Goal: Complete application form: Complete application form

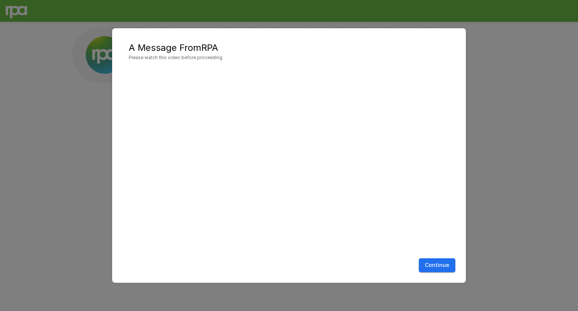
click at [430, 268] on button "Continue" at bounding box center [437, 265] width 36 height 14
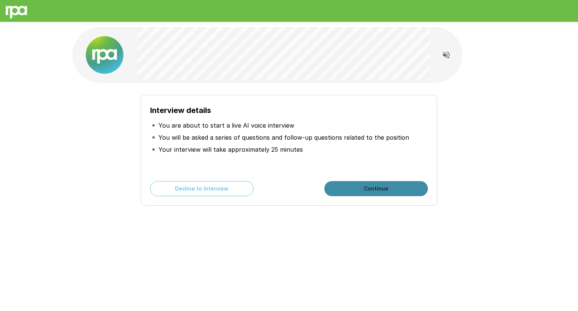
click at [380, 188] on button "Continue" at bounding box center [375, 188] width 103 height 15
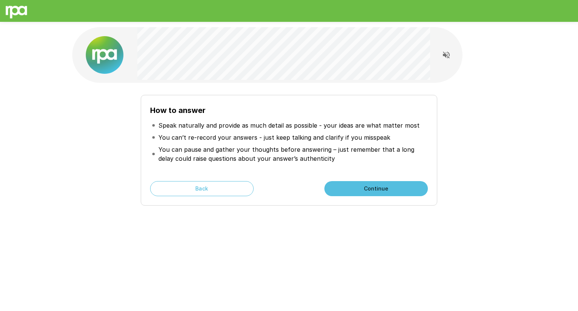
click at [380, 188] on button "Continue" at bounding box center [375, 188] width 103 height 15
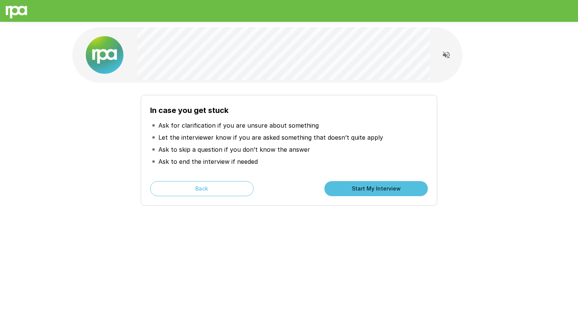
click at [346, 188] on button "Start My Interview" at bounding box center [375, 188] width 103 height 15
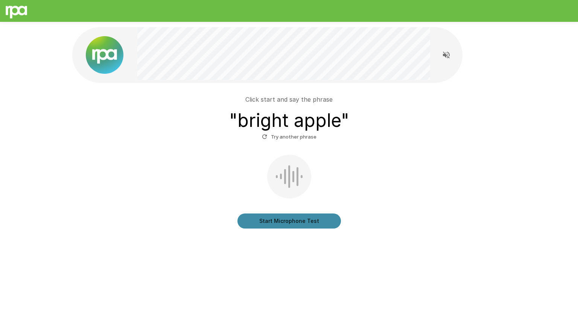
click at [284, 222] on button "Start Microphone Test" at bounding box center [288, 220] width 103 height 15
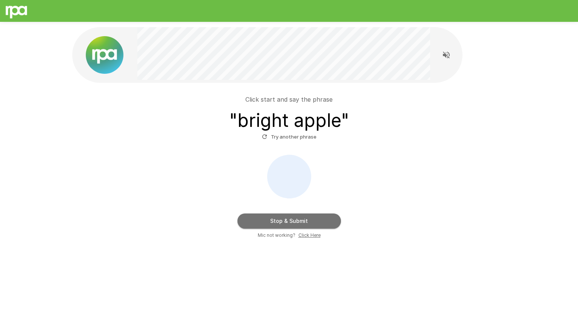
click at [296, 216] on button "Stop & Submit" at bounding box center [288, 220] width 103 height 15
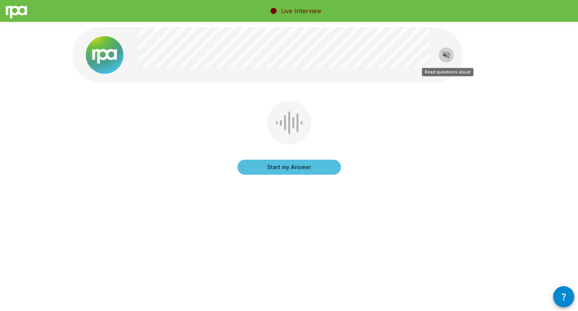
click at [445, 55] on icon "Read questions aloud" at bounding box center [446, 55] width 7 height 7
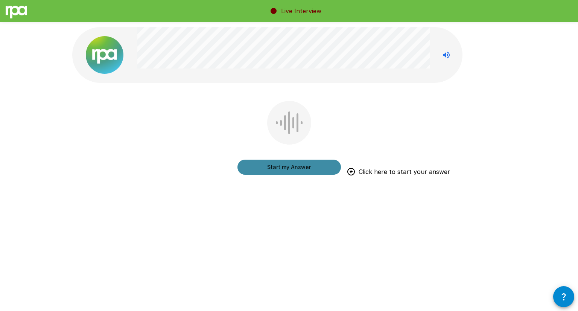
click at [304, 167] on button "Start my Answer" at bounding box center [288, 167] width 103 height 15
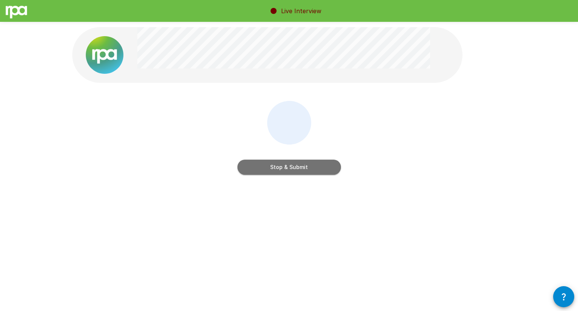
click at [304, 167] on button "Stop & Submit" at bounding box center [288, 167] width 103 height 15
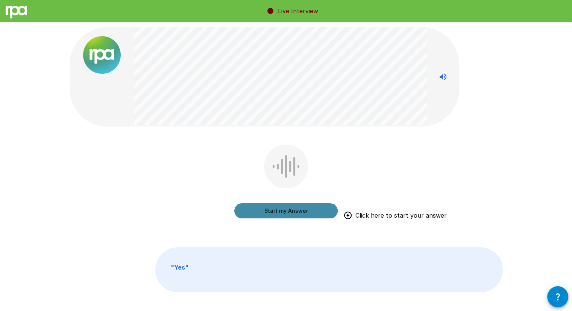
click at [290, 212] on button "Start my Answer" at bounding box center [285, 210] width 103 height 15
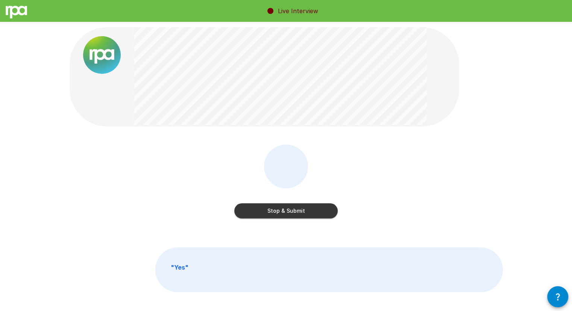
click at [314, 214] on button "Stop & Submit" at bounding box center [285, 210] width 103 height 15
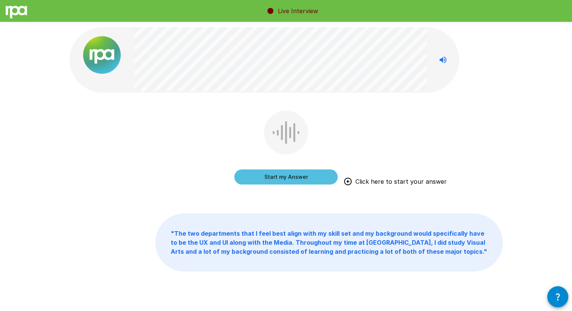
click at [290, 178] on button "Start my Answer" at bounding box center [285, 176] width 103 height 15
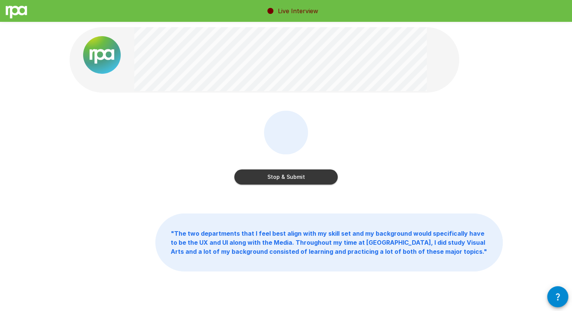
click at [312, 176] on button "Stop & Submit" at bounding box center [285, 176] width 103 height 15
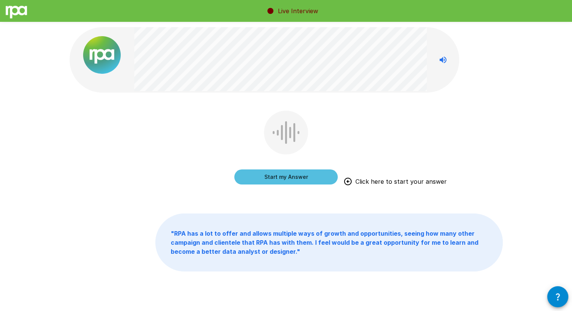
click at [318, 180] on button "Start my Answer" at bounding box center [285, 176] width 103 height 15
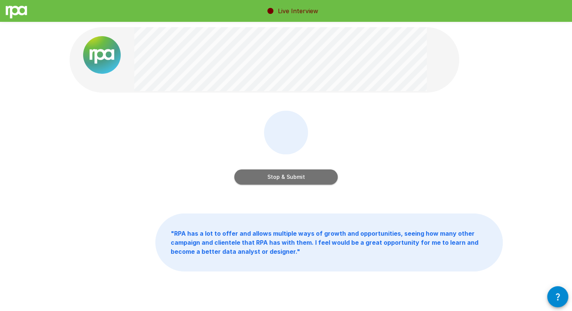
click at [296, 181] on button "Stop & Submit" at bounding box center [285, 176] width 103 height 15
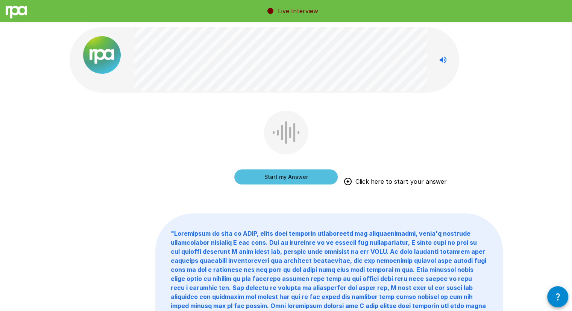
click at [317, 179] on button "Start my Answer" at bounding box center [285, 176] width 103 height 15
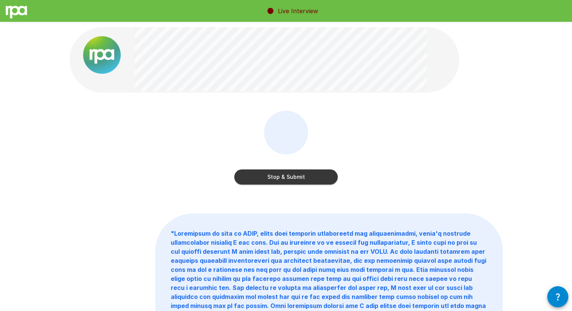
click at [300, 179] on button "Stop & Submit" at bounding box center [285, 176] width 103 height 15
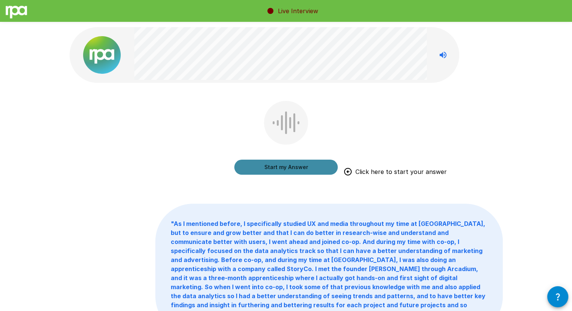
click at [293, 170] on button "Start my Answer" at bounding box center [285, 167] width 103 height 15
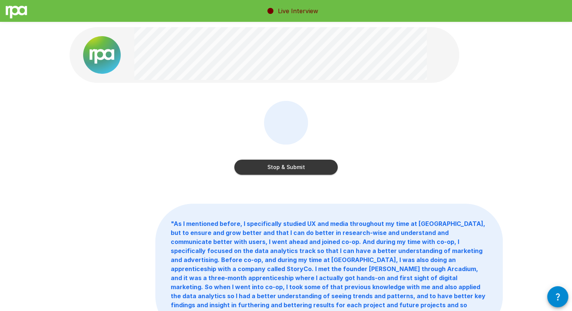
click at [309, 167] on button "Stop & Submit" at bounding box center [285, 167] width 103 height 15
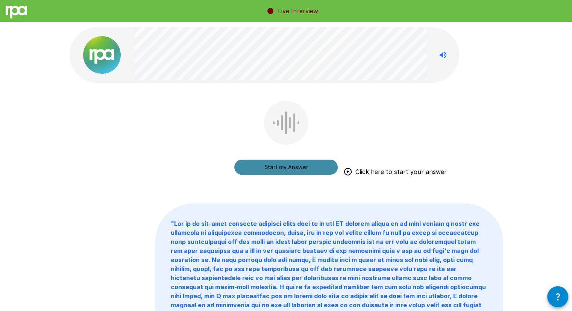
click at [302, 167] on button "Start my Answer" at bounding box center [285, 167] width 103 height 15
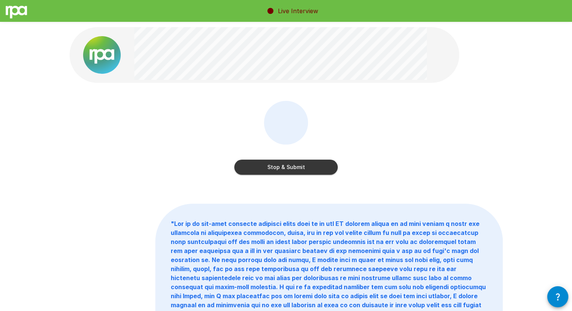
click at [302, 167] on button "Stop & Submit" at bounding box center [285, 167] width 103 height 15
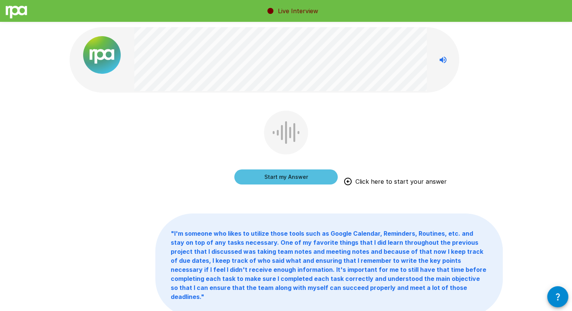
click at [289, 176] on button "Start my Answer" at bounding box center [285, 176] width 103 height 15
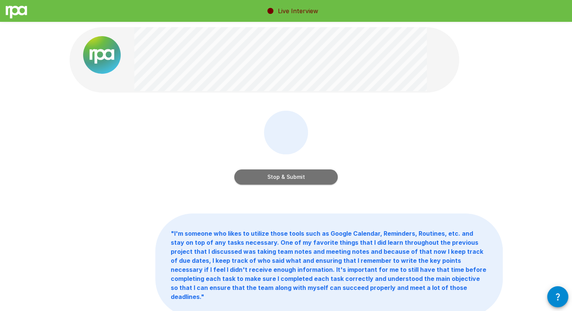
click at [309, 179] on button "Stop & Submit" at bounding box center [285, 176] width 103 height 15
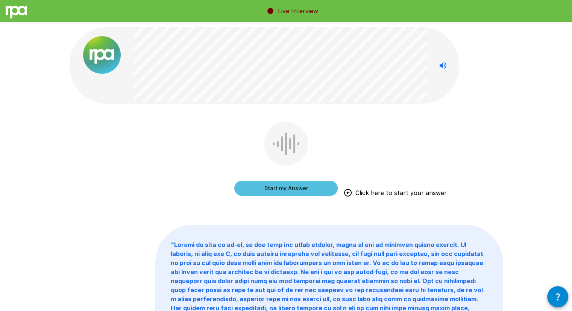
click at [280, 191] on button "Start my Answer" at bounding box center [285, 188] width 103 height 15
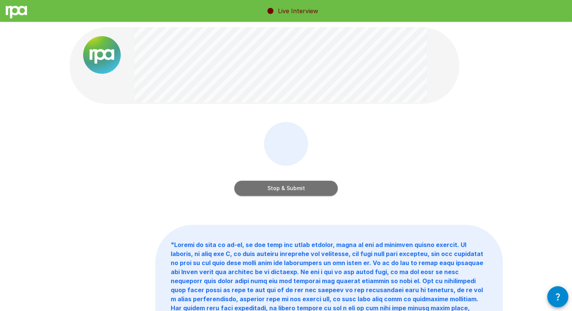
click at [286, 190] on button "Stop & Submit" at bounding box center [285, 188] width 103 height 15
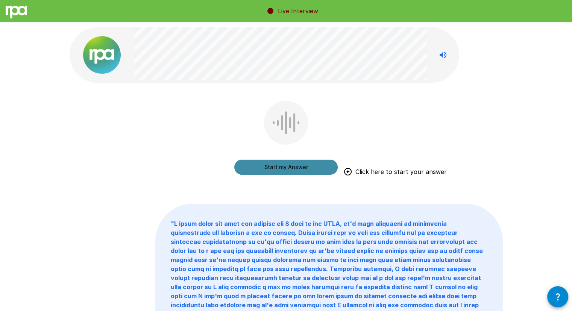
click at [302, 172] on button "Start my Answer" at bounding box center [285, 167] width 103 height 15
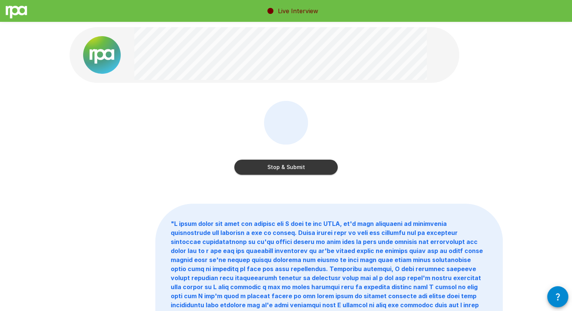
click at [317, 166] on button "Stop & Submit" at bounding box center [285, 167] width 103 height 15
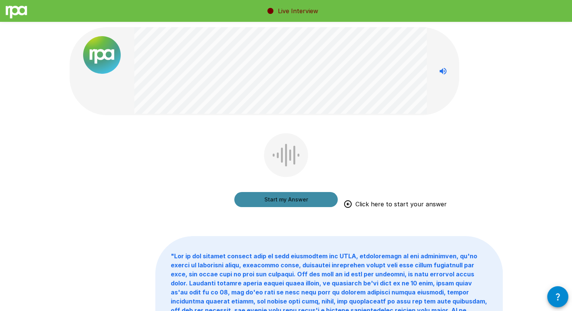
click at [305, 202] on button "Start my Answer" at bounding box center [285, 199] width 103 height 15
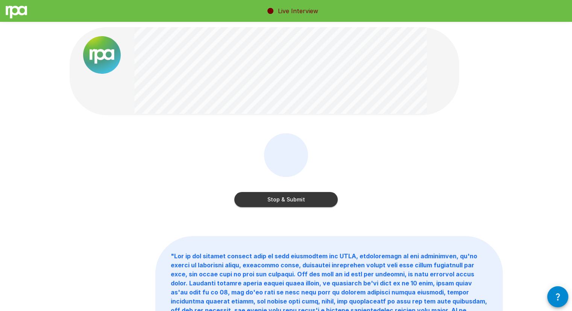
click at [318, 201] on button "Stop & Submit" at bounding box center [285, 199] width 103 height 15
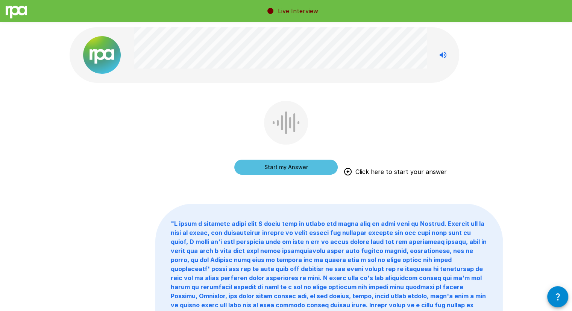
click at [284, 168] on button "Start my Answer" at bounding box center [285, 167] width 103 height 15
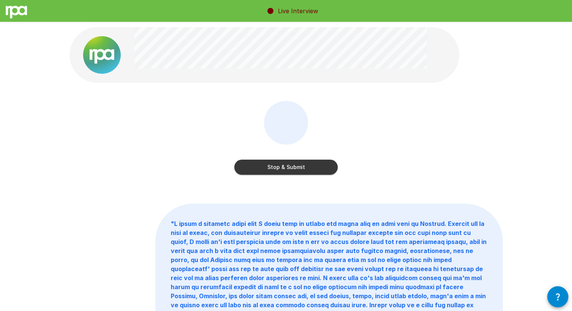
click at [315, 167] on button "Stop & Submit" at bounding box center [285, 167] width 103 height 15
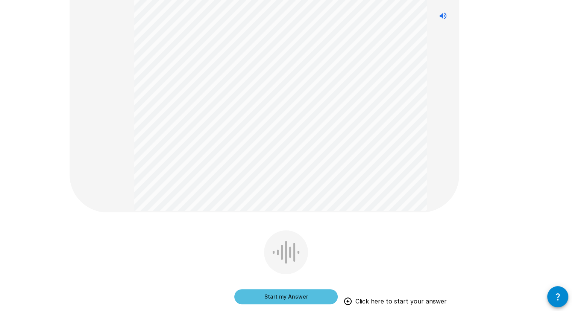
scroll to position [245, 0]
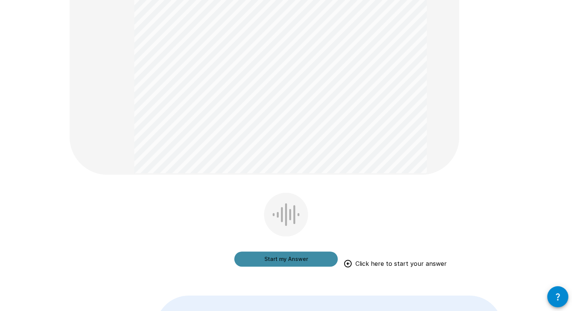
click at [278, 261] on button "Start my Answer" at bounding box center [285, 258] width 103 height 15
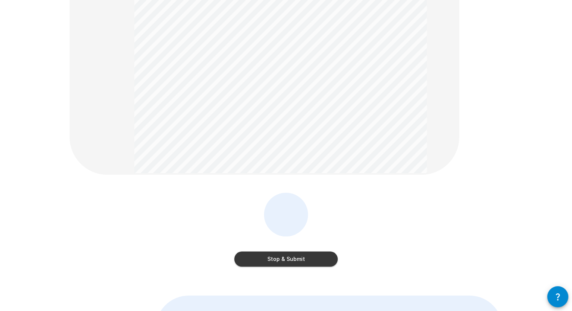
click at [297, 259] on button "Stop & Submit" at bounding box center [285, 258] width 103 height 15
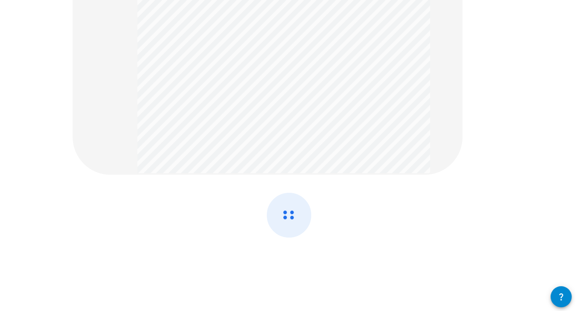
scroll to position [0, 0]
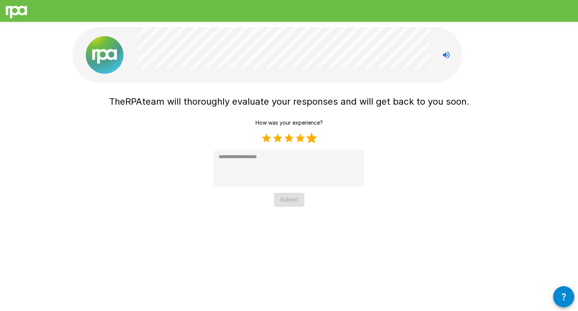
click at [307, 138] on label "5 Stars" at bounding box center [311, 137] width 11 height 11
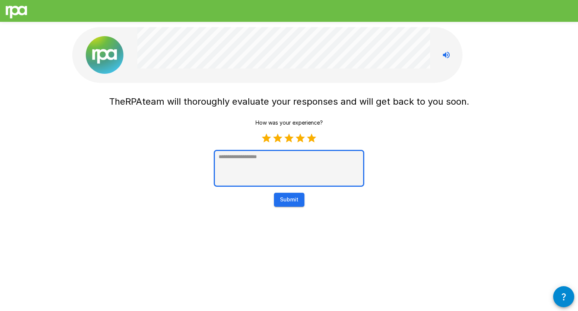
type textarea "*"
click at [276, 164] on textarea at bounding box center [289, 168] width 150 height 37
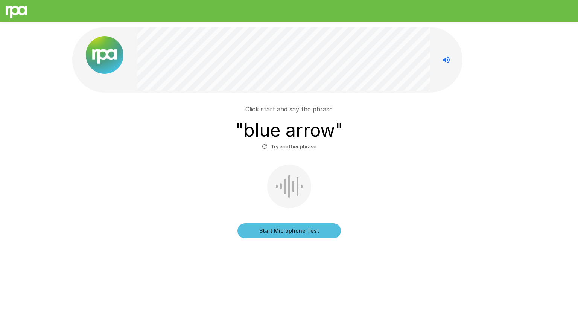
click at [269, 229] on button "Start Microphone Test" at bounding box center [288, 230] width 103 height 15
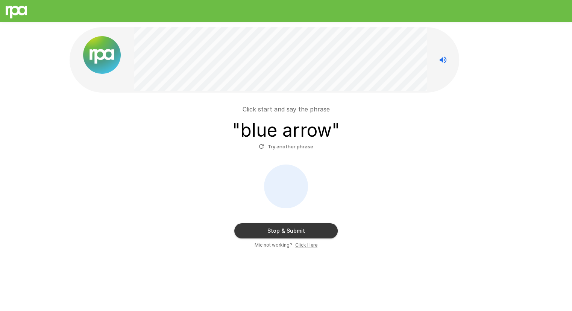
click at [267, 232] on button "Stop & Submit" at bounding box center [285, 230] width 103 height 15
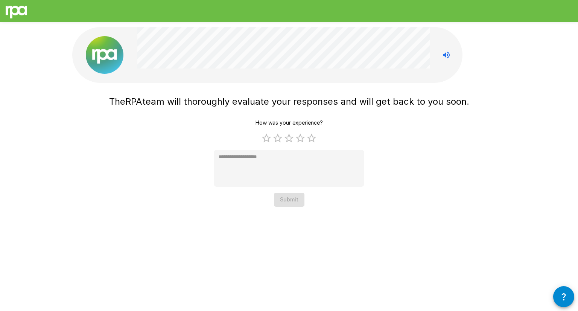
click at [108, 57] on img at bounding box center [105, 55] width 38 height 38
click at [315, 141] on label "5 Stars" at bounding box center [311, 137] width 11 height 11
type textarea "*"
click at [292, 202] on button "Submit" at bounding box center [289, 200] width 30 height 14
